Goal: Transaction & Acquisition: Purchase product/service

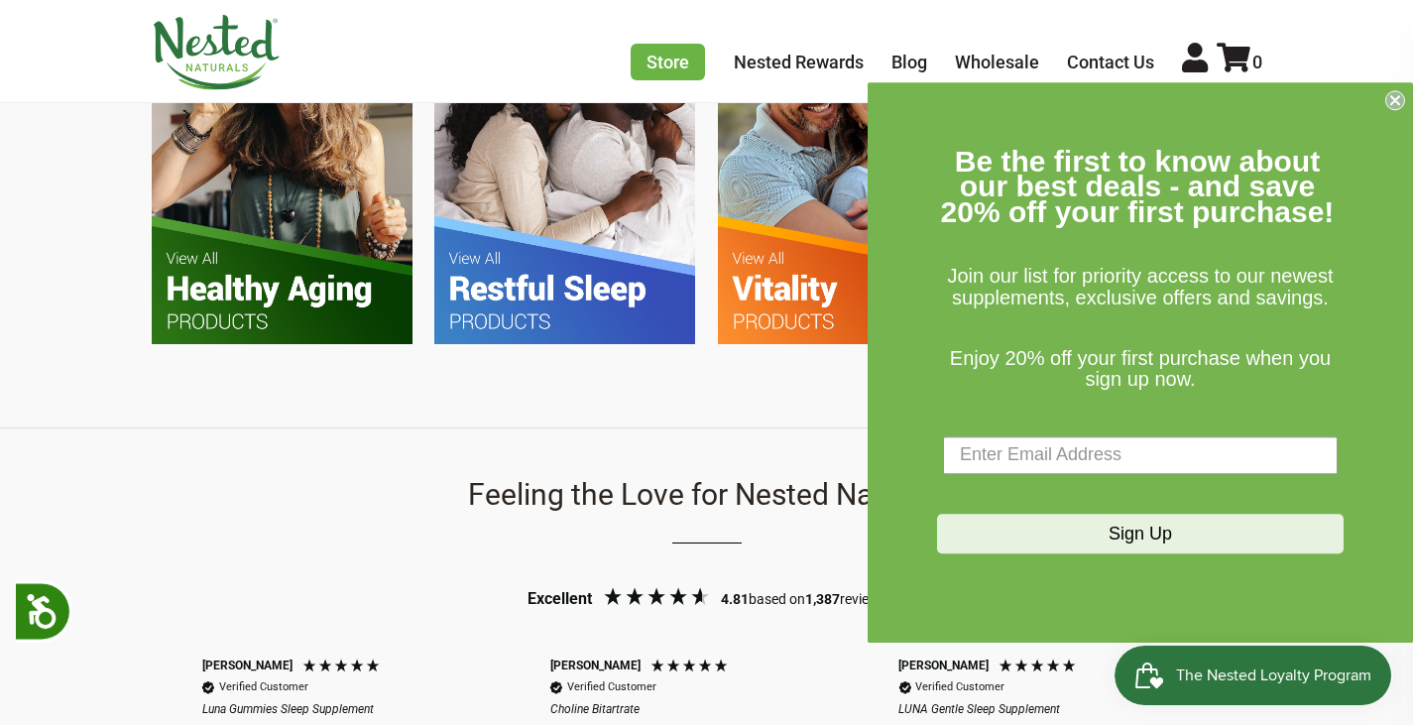
scroll to position [1389, 0]
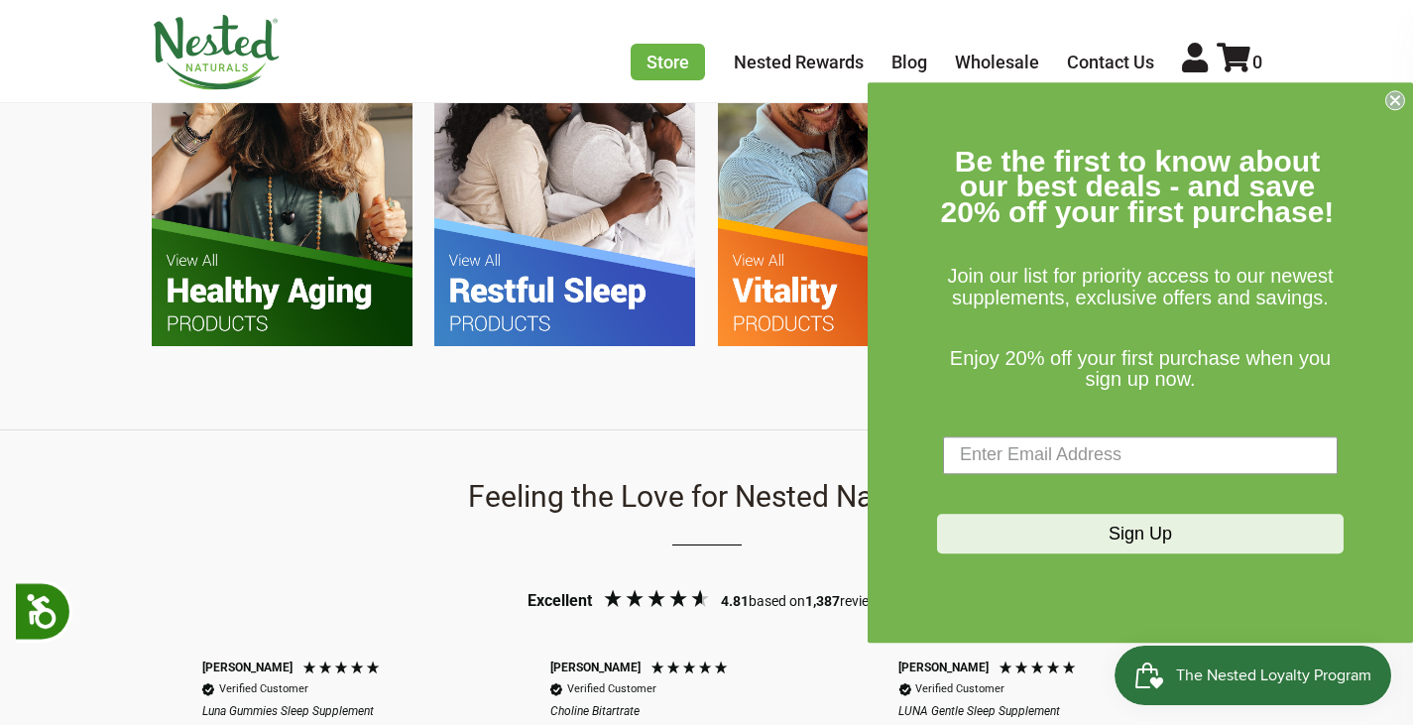
click at [571, 298] on img at bounding box center [564, 172] width 261 height 346
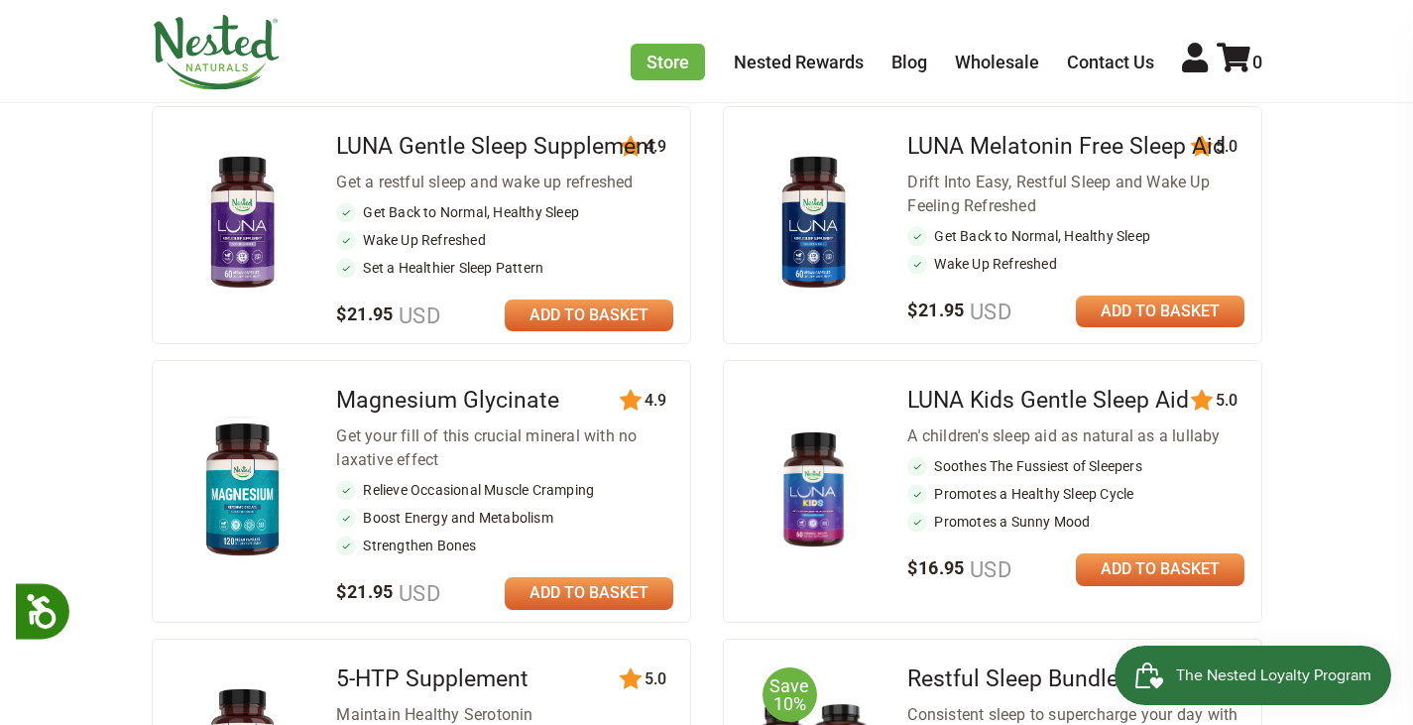
scroll to position [992, 0]
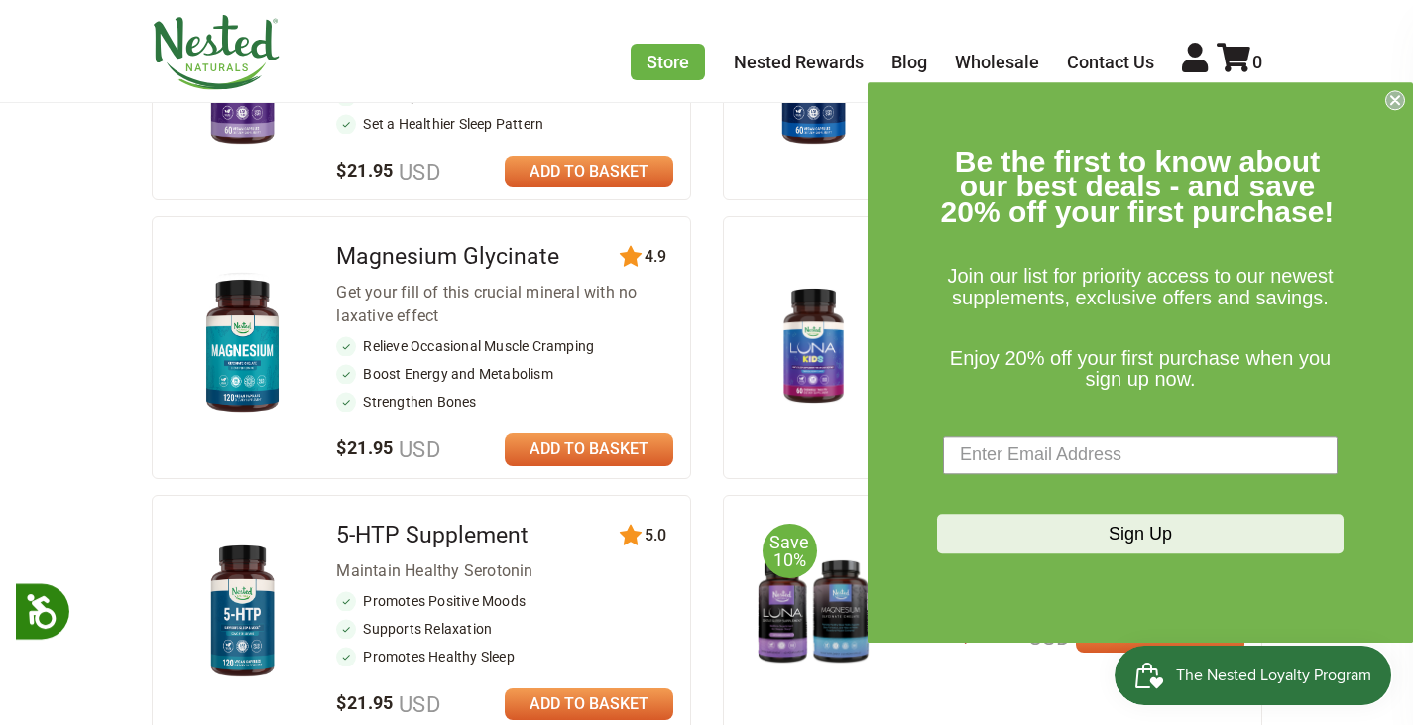
click at [604, 447] on link at bounding box center [589, 449] width 169 height 32
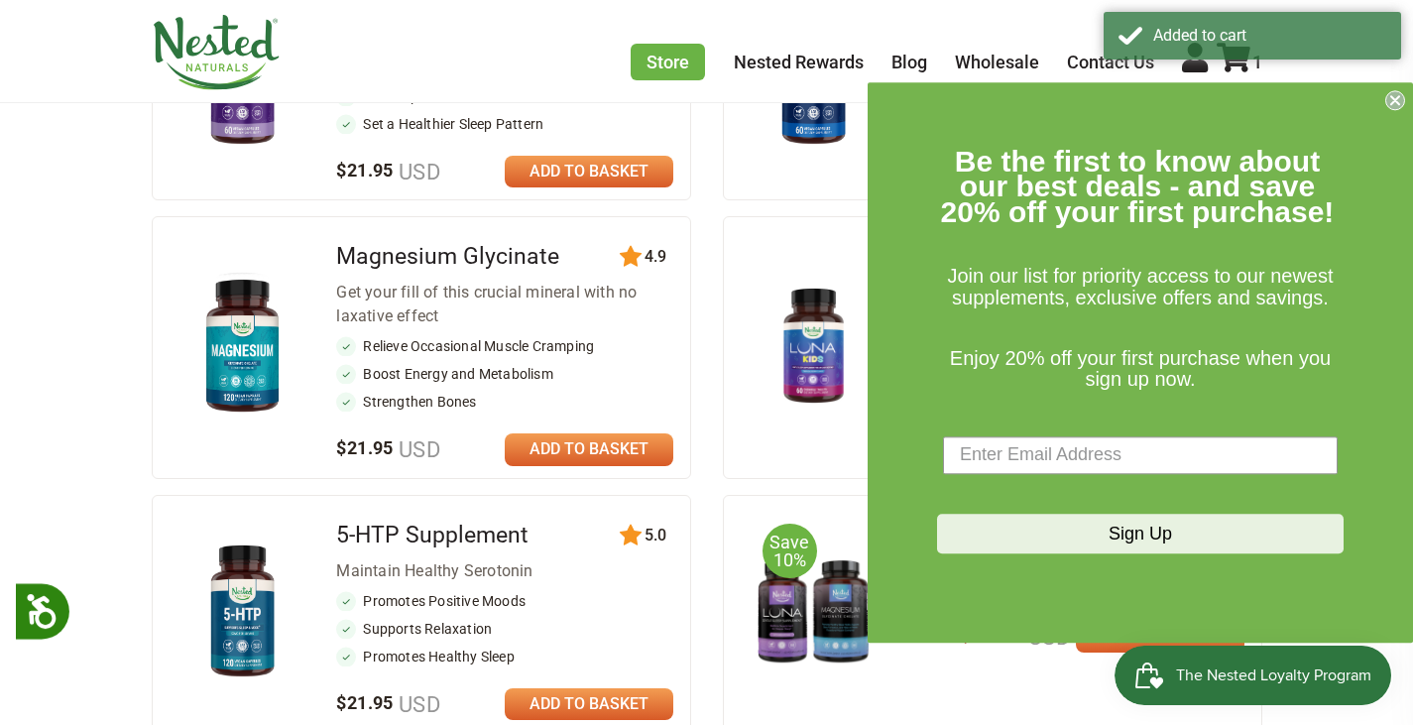
click at [1382, 108] on form "Be the first to know about our best deals - and save 20% off your first purchas…" at bounding box center [1141, 362] width 546 height 560
click at [1391, 107] on circle "Close dialog" at bounding box center [1396, 99] width 19 height 19
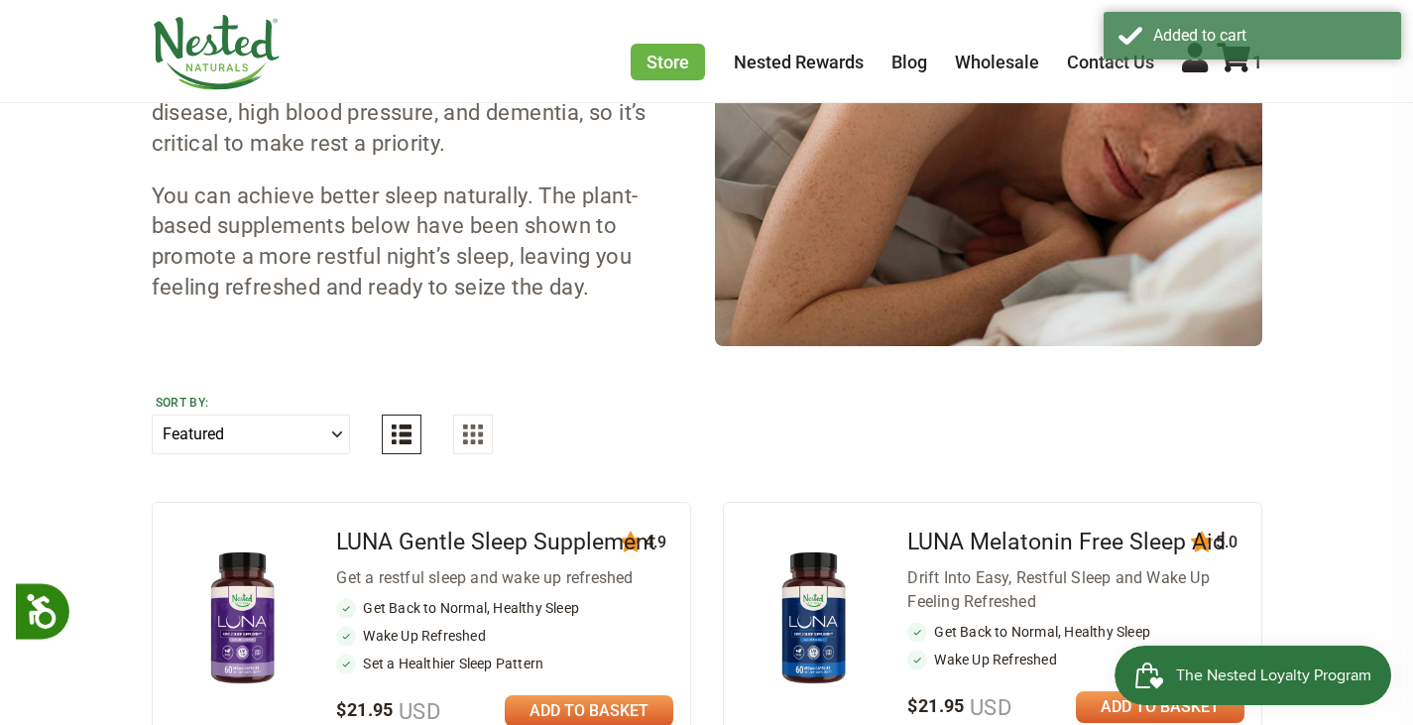
scroll to position [397, 0]
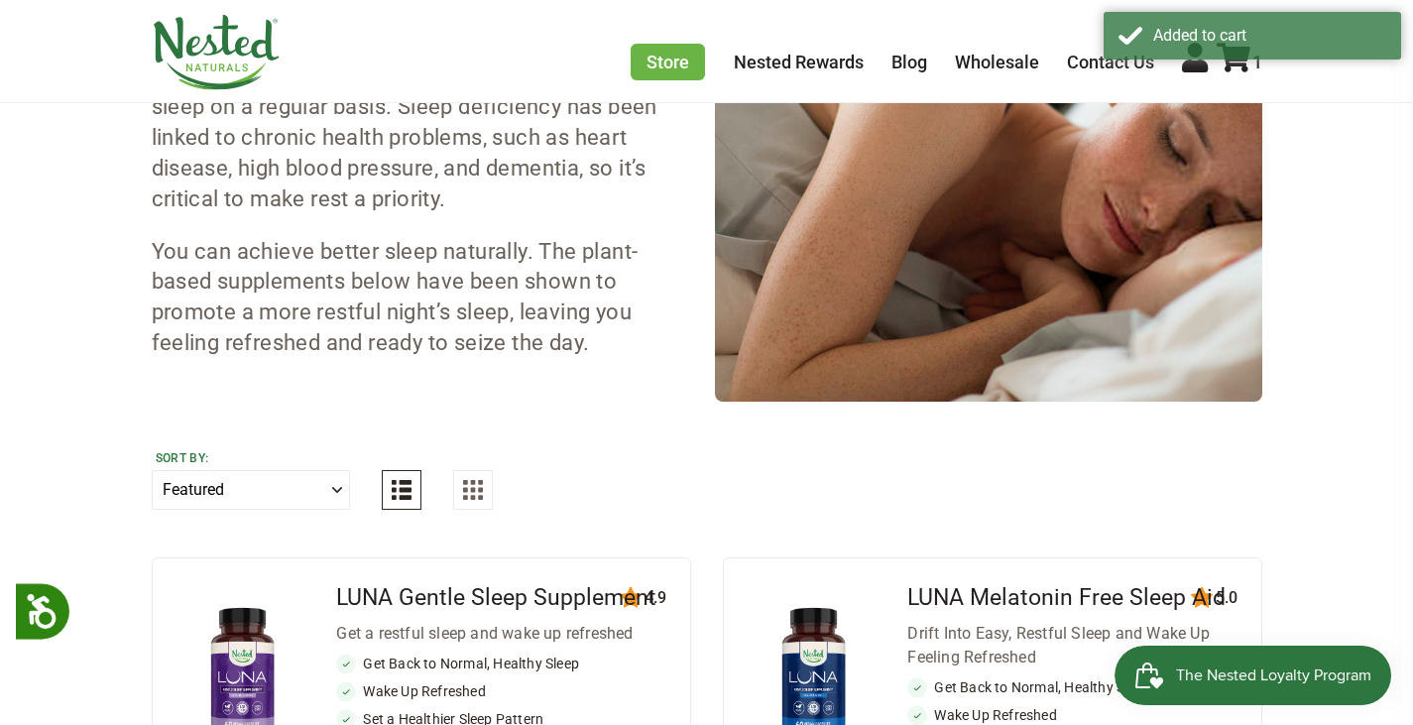
click at [1240, 64] on div "Added to cart" at bounding box center [1253, 39] width 298 height 54
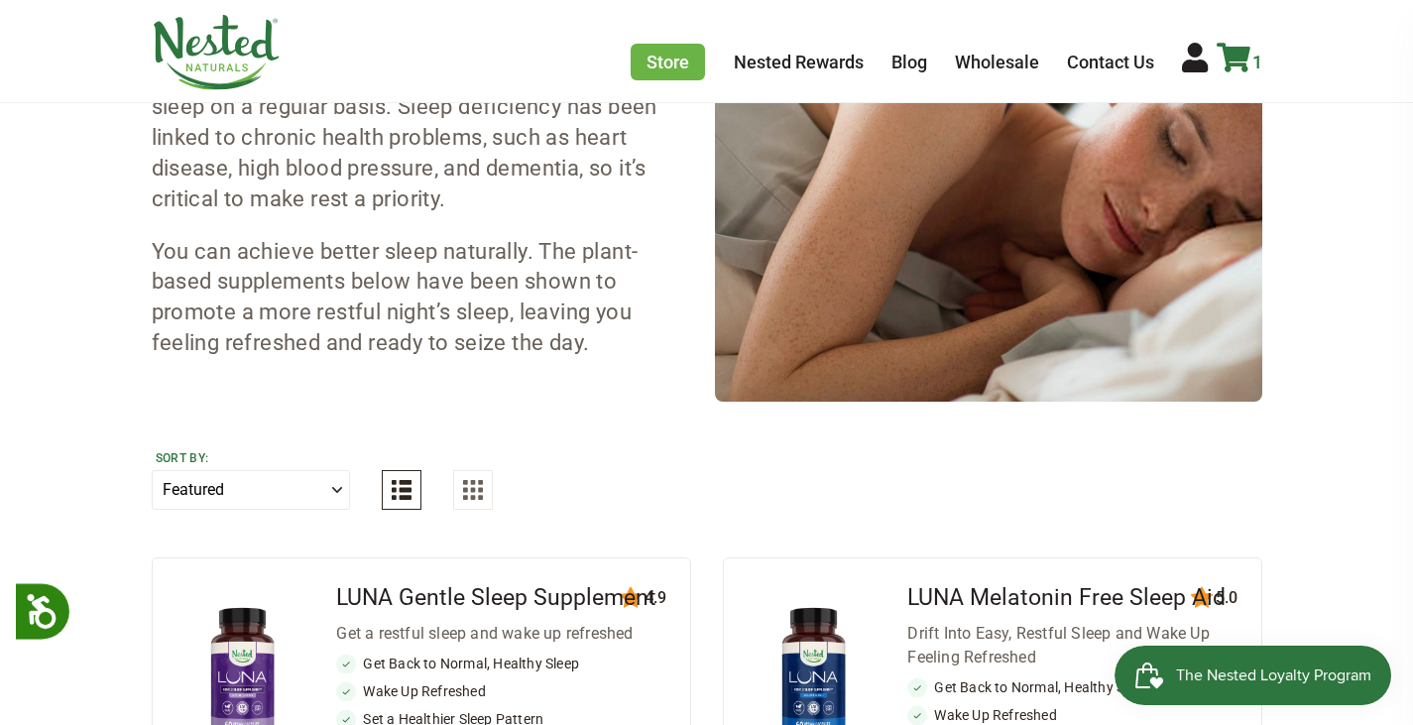
click at [1237, 55] on icon at bounding box center [1234, 58] width 34 height 30
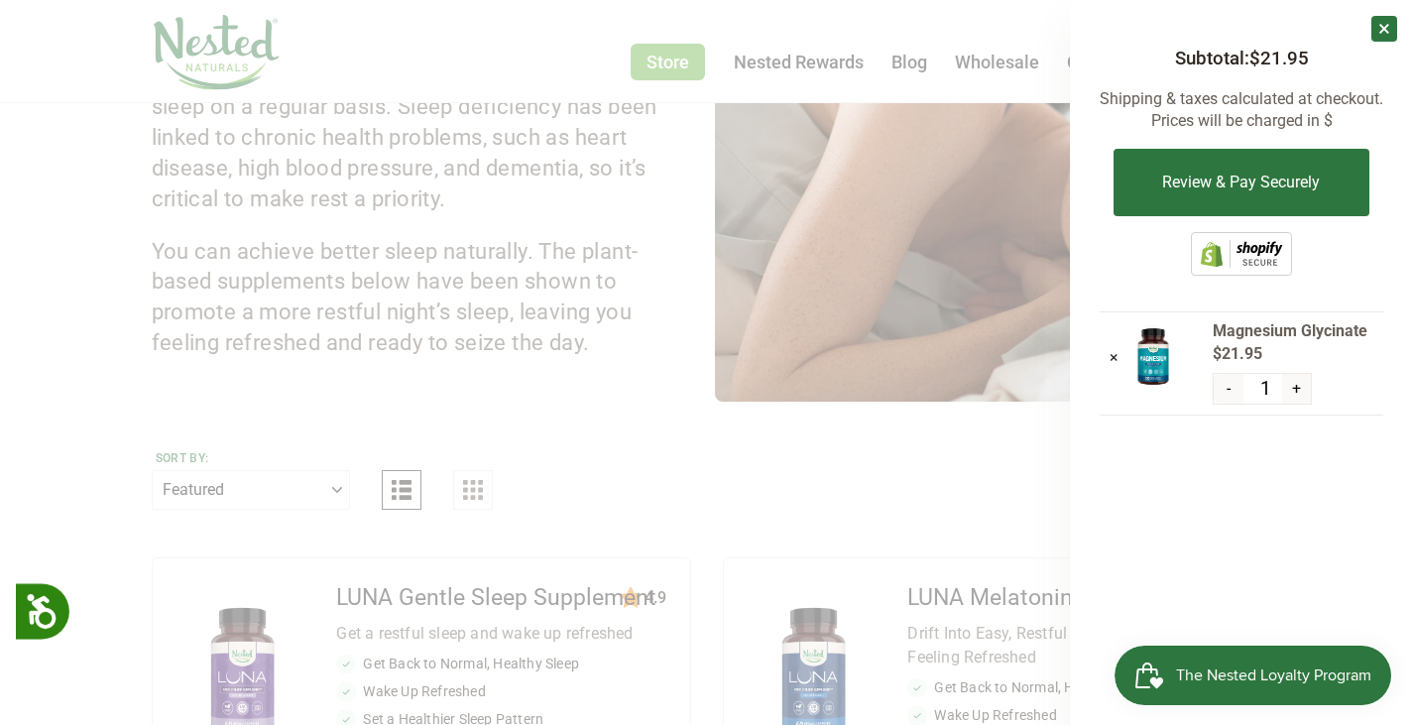
click at [1384, 33] on link "×" at bounding box center [1385, 29] width 26 height 26
